Goal: Book appointment/travel/reservation

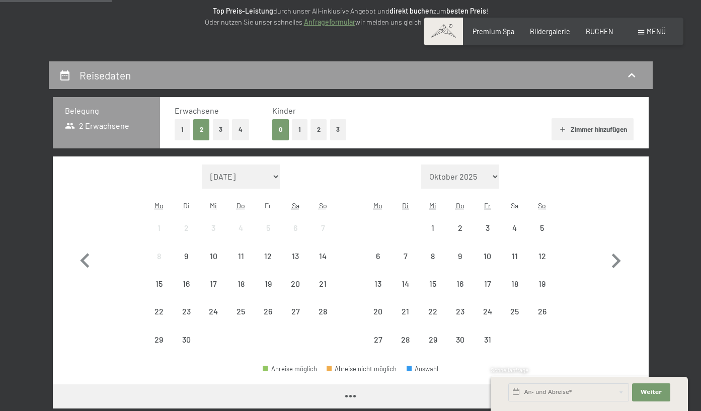
scroll to position [151, 0]
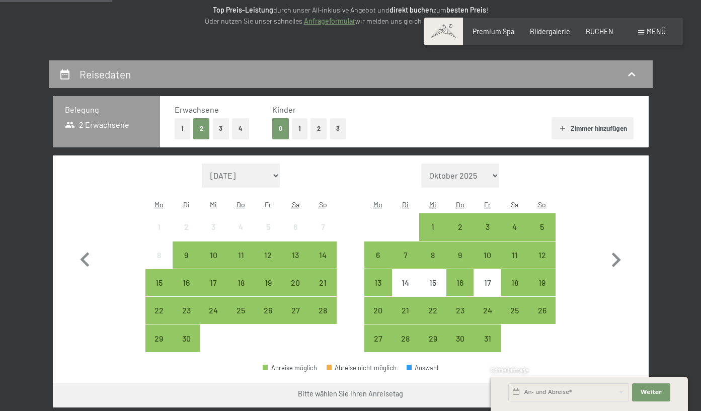
click at [219, 131] on button "3" at bounding box center [221, 128] width 17 height 21
click at [314, 125] on button "2" at bounding box center [319, 128] width 17 height 21
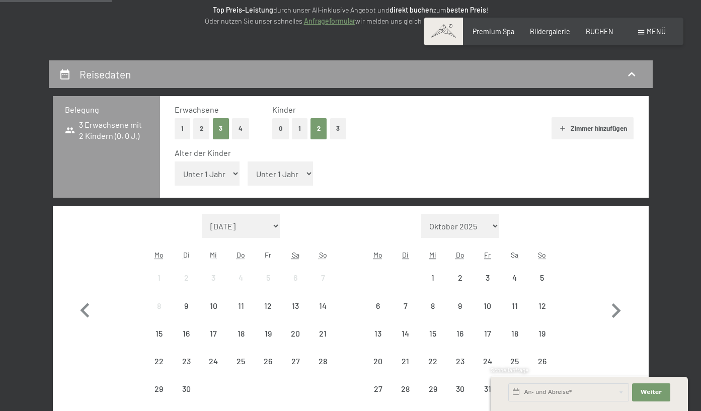
click at [304, 131] on button "1" at bounding box center [300, 128] width 16 height 21
click at [219, 172] on select "Unter 1 Jahr 1 Jahr 2 Jahre 3 Jahre 4 Jahre 5 Jahre 6 Jahre 7 Jahre 8 Jahre 9 J…" at bounding box center [207, 174] width 65 height 24
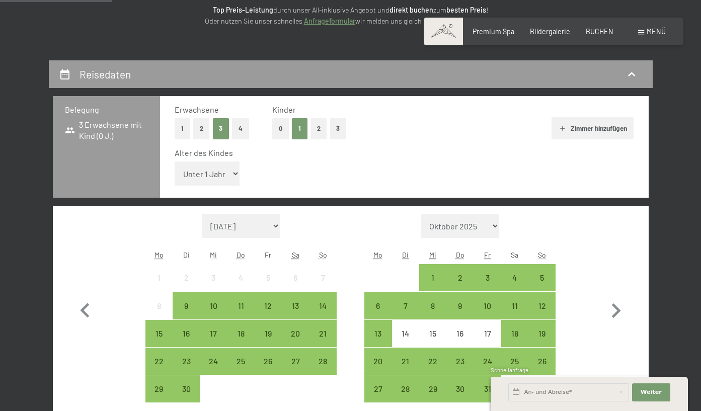
select select "14"
click at [175, 162] on select "Unter 1 Jahr 1 Jahr 2 Jahre 3 Jahre 4 Jahre 5 Jahre 6 Jahre 7 Jahre 8 Jahre 9 J…" at bounding box center [207, 174] width 65 height 24
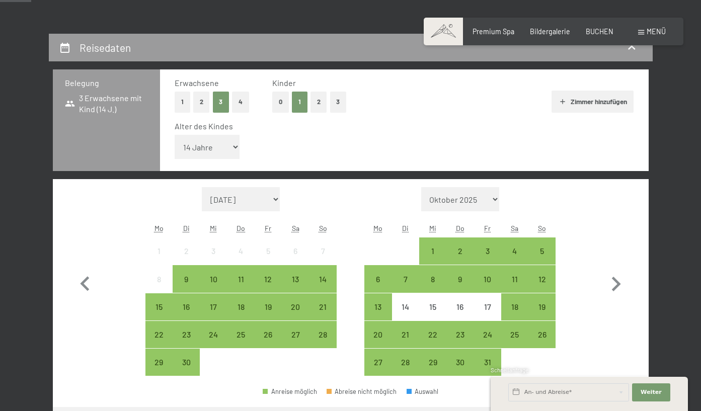
scroll to position [201, 0]
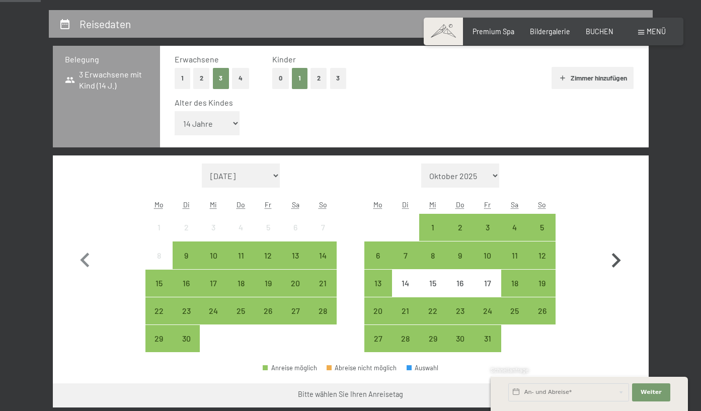
click at [618, 258] on icon "button" at bounding box center [616, 260] width 9 height 15
select select "[DATE]"
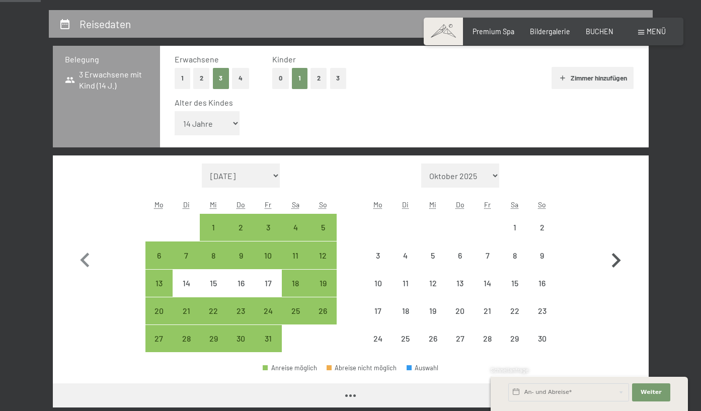
click at [618, 258] on icon "button" at bounding box center [616, 260] width 9 height 15
select select "[DATE]"
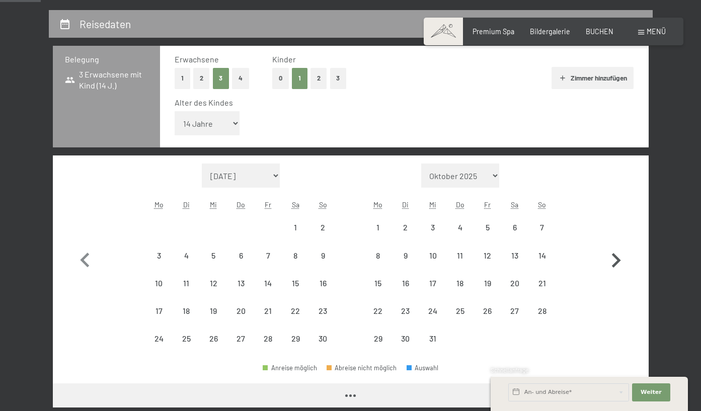
select select "[DATE]"
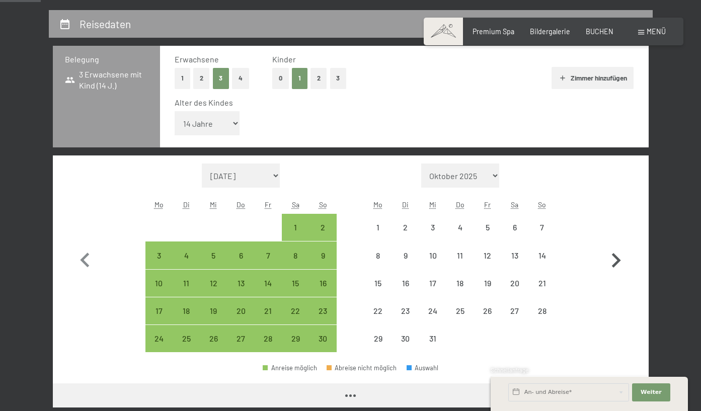
select select "[DATE]"
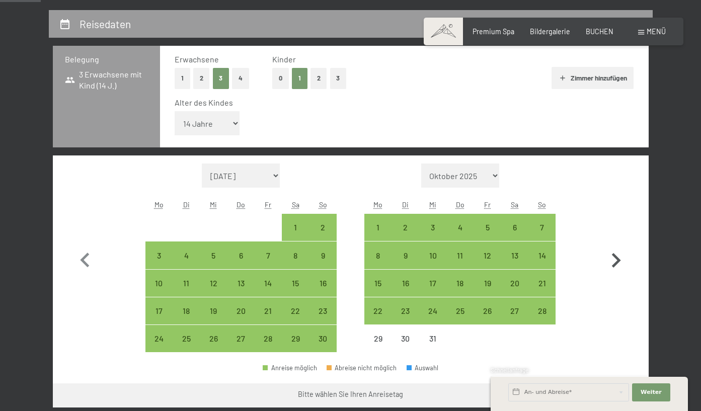
click at [618, 258] on icon "button" at bounding box center [616, 260] width 9 height 15
select select "[DATE]"
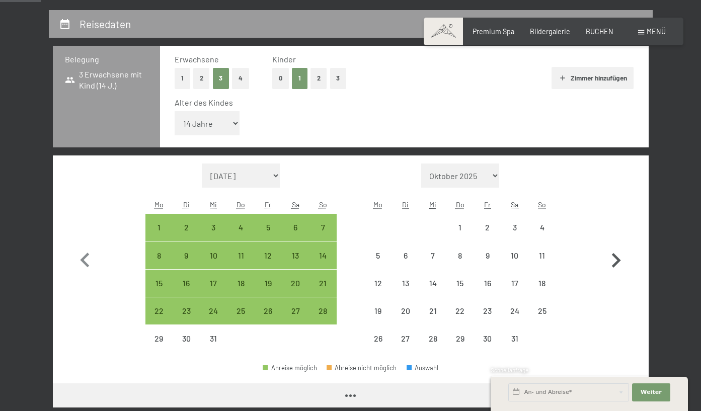
select select "[DATE]"
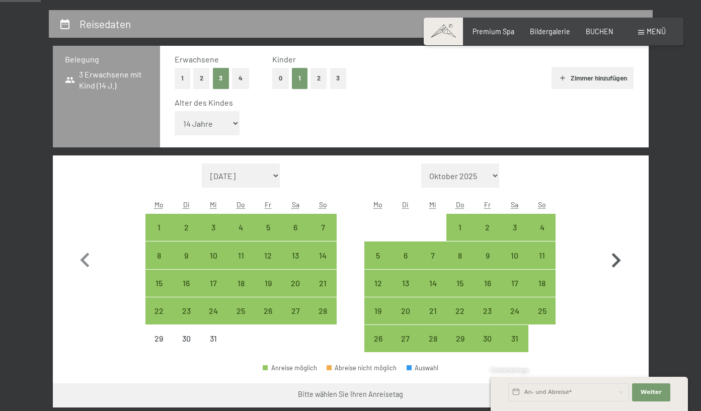
click at [618, 258] on icon "button" at bounding box center [616, 260] width 9 height 15
select select "[DATE]"
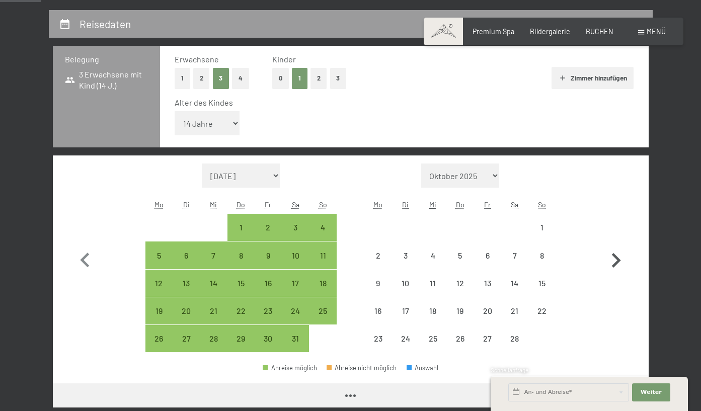
select select "[DATE]"
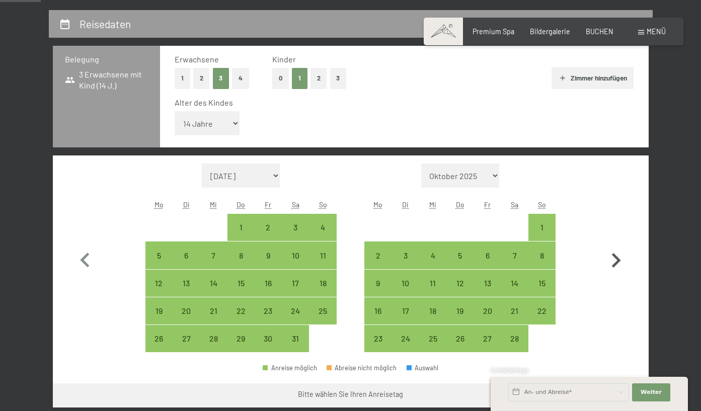
click at [618, 258] on icon "button" at bounding box center [616, 260] width 9 height 15
select select "[DATE]"
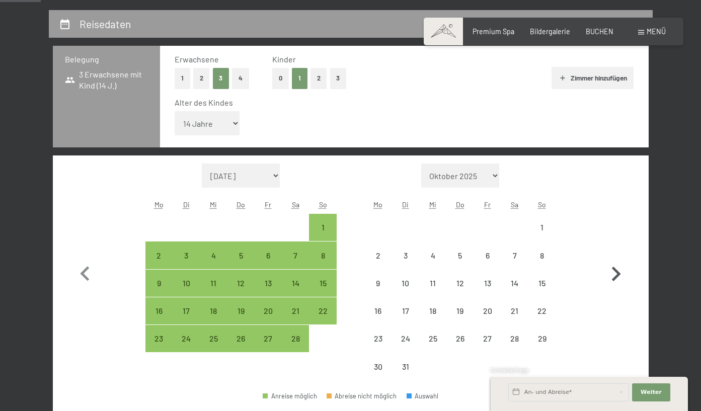
click at [618, 258] on button "button" at bounding box center [616, 272] width 29 height 217
select select "[DATE]"
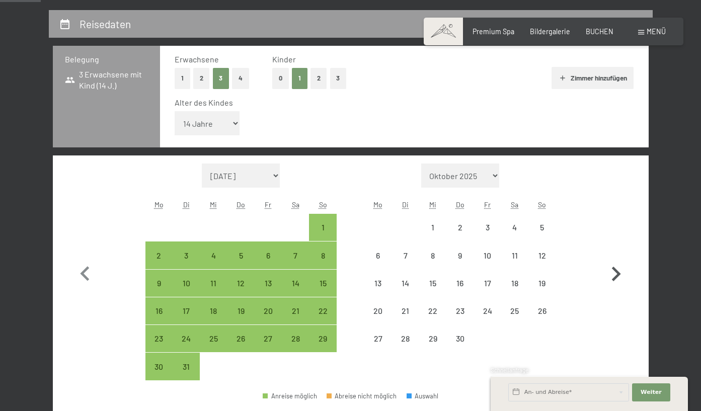
select select "[DATE]"
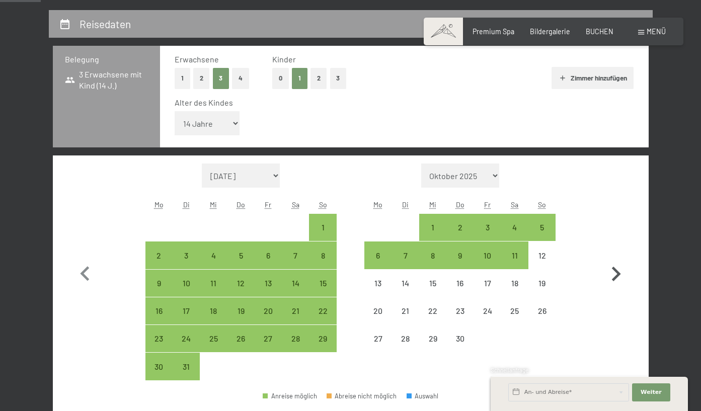
click at [618, 258] on button "button" at bounding box center [616, 272] width 29 height 217
select select "[DATE]"
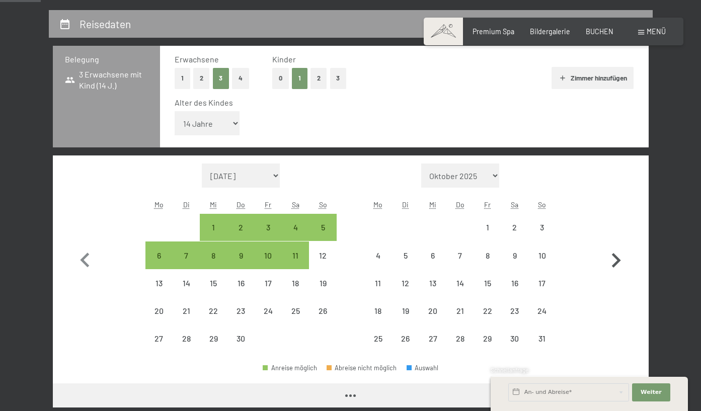
select select "[DATE]"
click at [84, 256] on icon "button" at bounding box center [84, 260] width 29 height 29
select select "[DATE]"
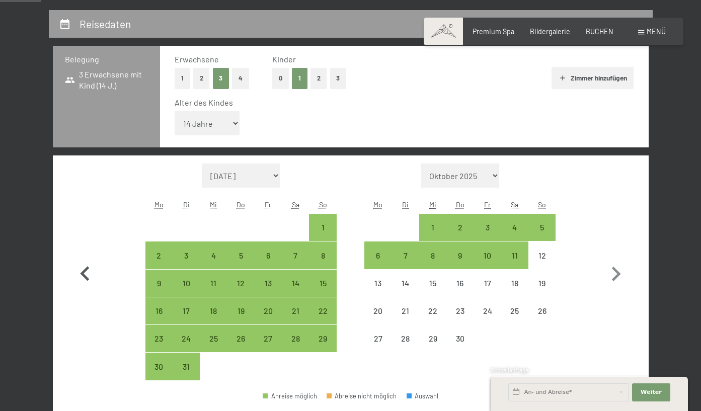
click at [79, 265] on icon "button" at bounding box center [84, 274] width 29 height 29
select select "[DATE]"
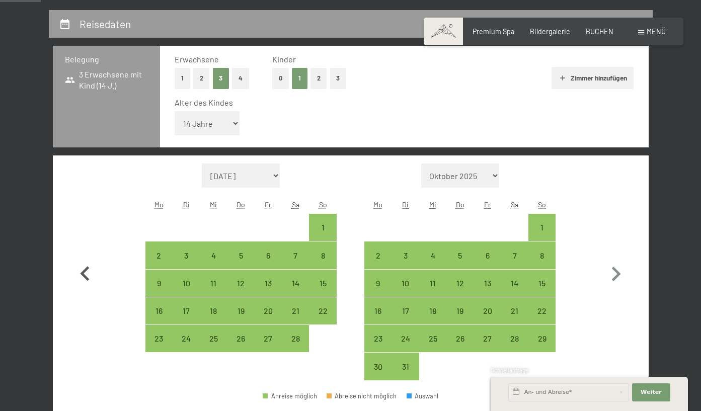
click at [78, 265] on icon "button" at bounding box center [84, 274] width 29 height 29
select select "[DATE]"
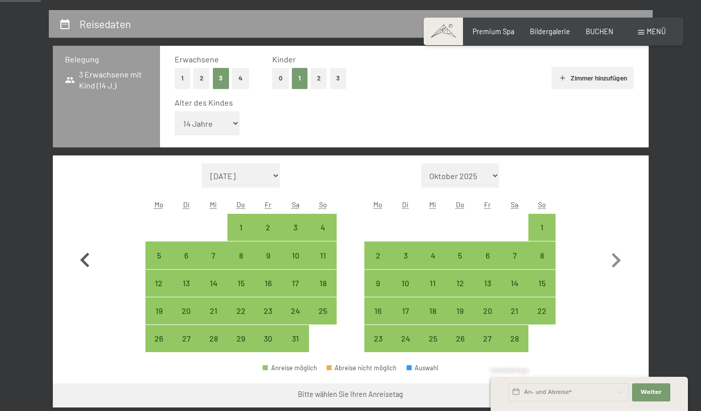
click at [79, 263] on icon "button" at bounding box center [84, 260] width 29 height 29
select select "[DATE]"
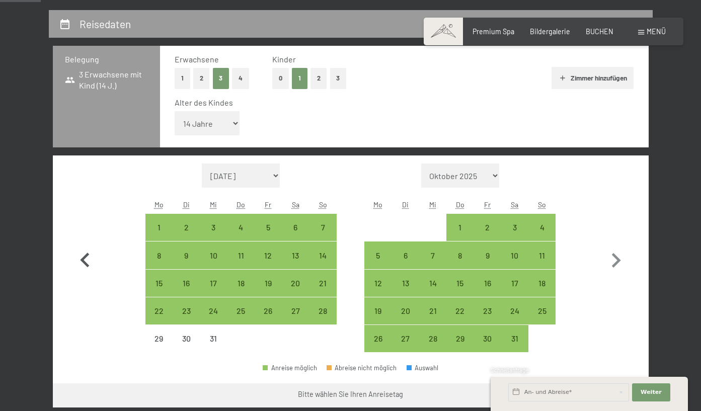
click at [79, 263] on icon "button" at bounding box center [84, 260] width 29 height 29
select select "[DATE]"
